Goal: Navigation & Orientation: Understand site structure

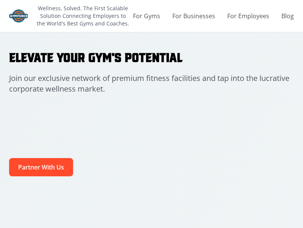
scroll to position [467, 0]
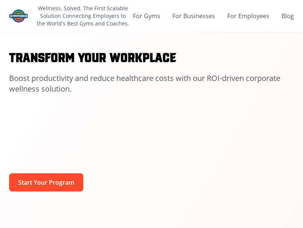
scroll to position [1447, 0]
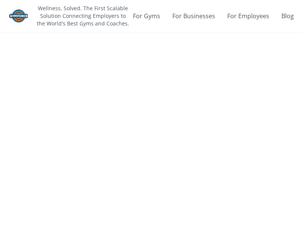
scroll to position [1447, 0]
